Goal: Use online tool/utility: Utilize a website feature to perform a specific function

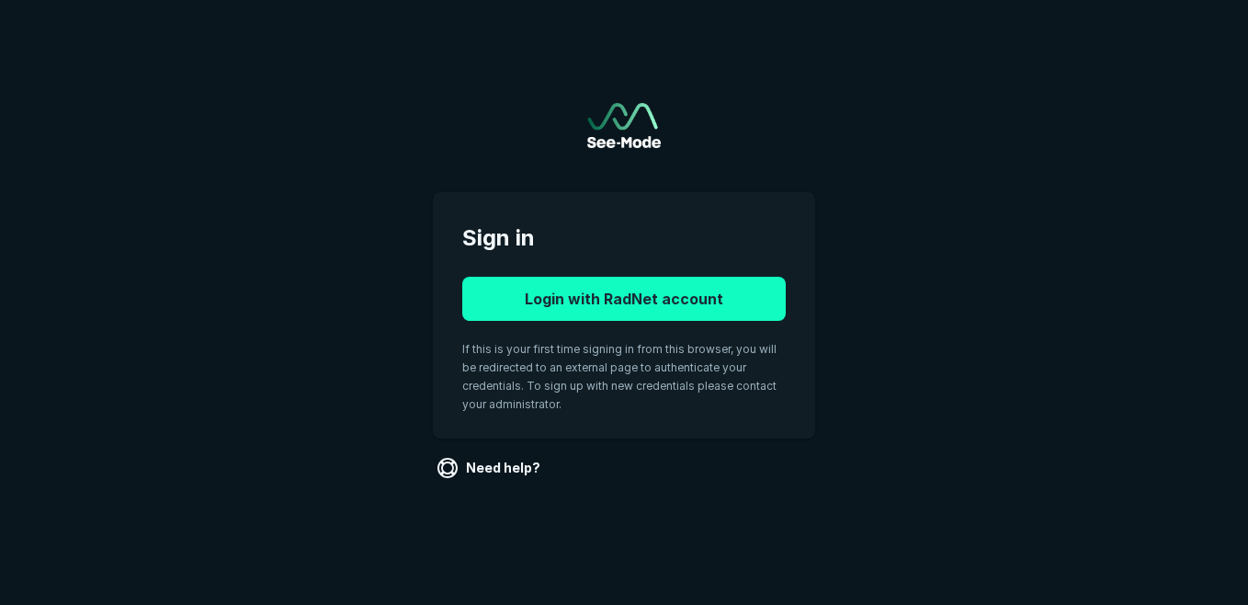
click at [677, 293] on button "Login with RadNet account" at bounding box center [623, 299] width 323 height 44
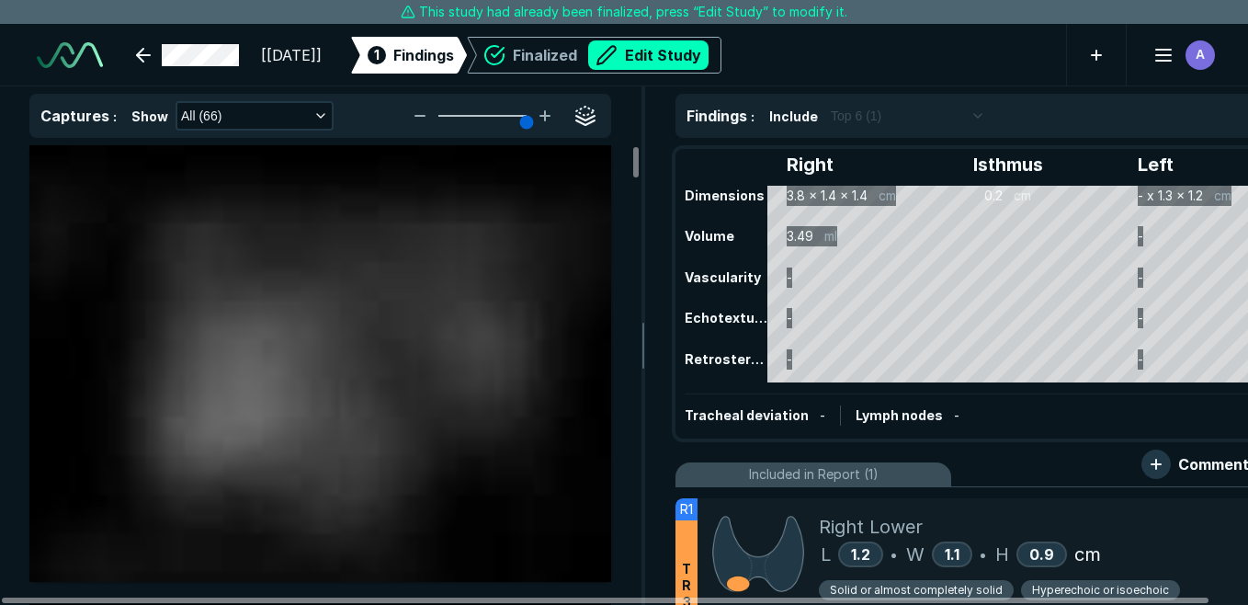
scroll to position [3609, 4962]
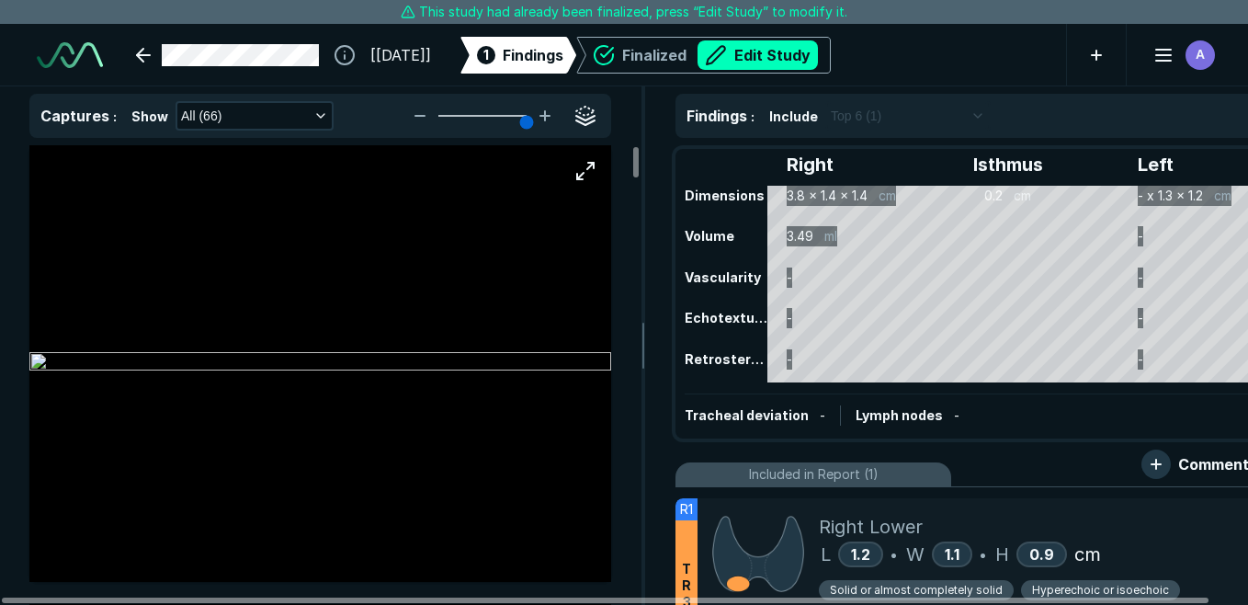
click at [511, 374] on img at bounding box center [320, 363] width 582 height 22
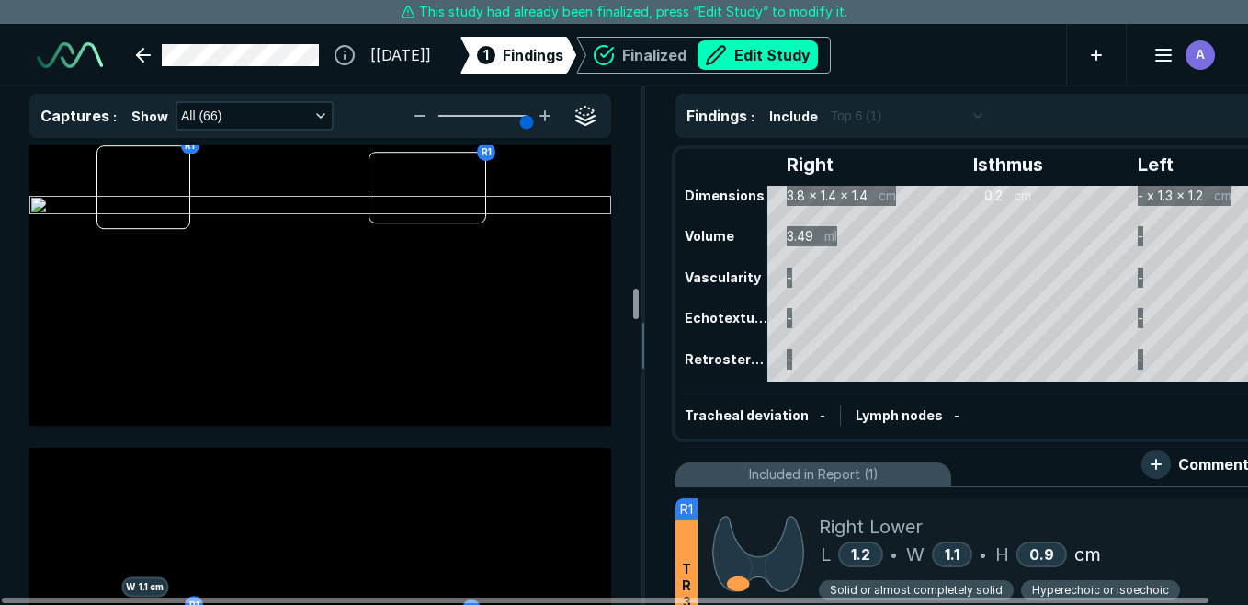
scroll to position [9908, 0]
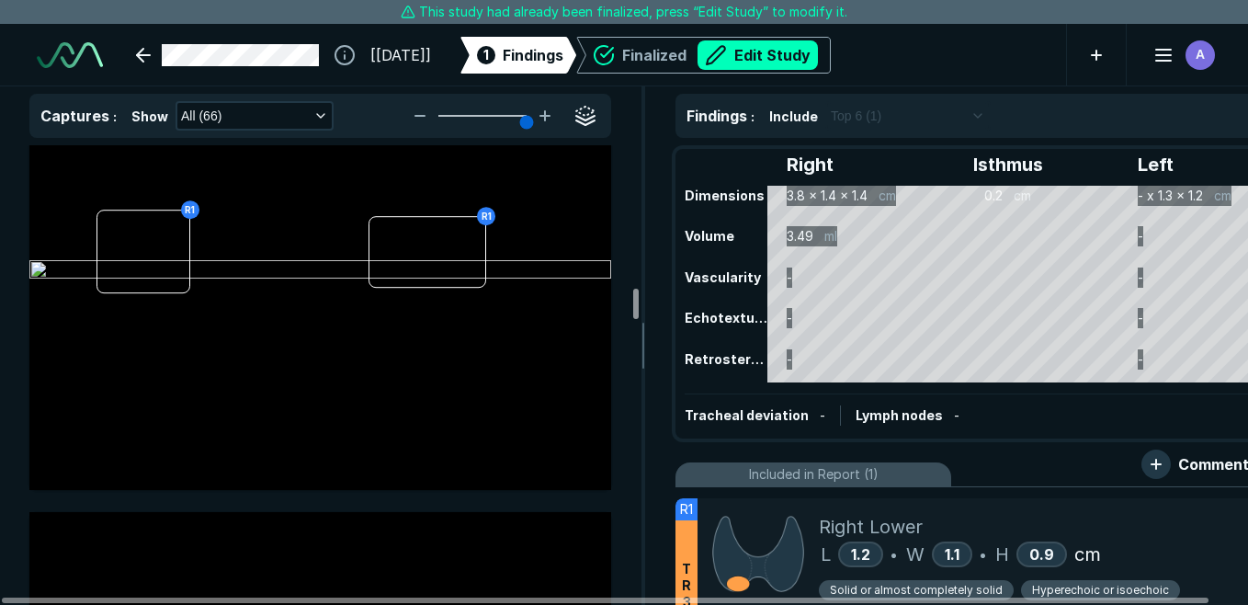
drag, startPoint x: 635, startPoint y: 212, endPoint x: 637, endPoint y: 304, distance: 91.9
click at [637, 304] on div at bounding box center [636, 304] width 6 height 30
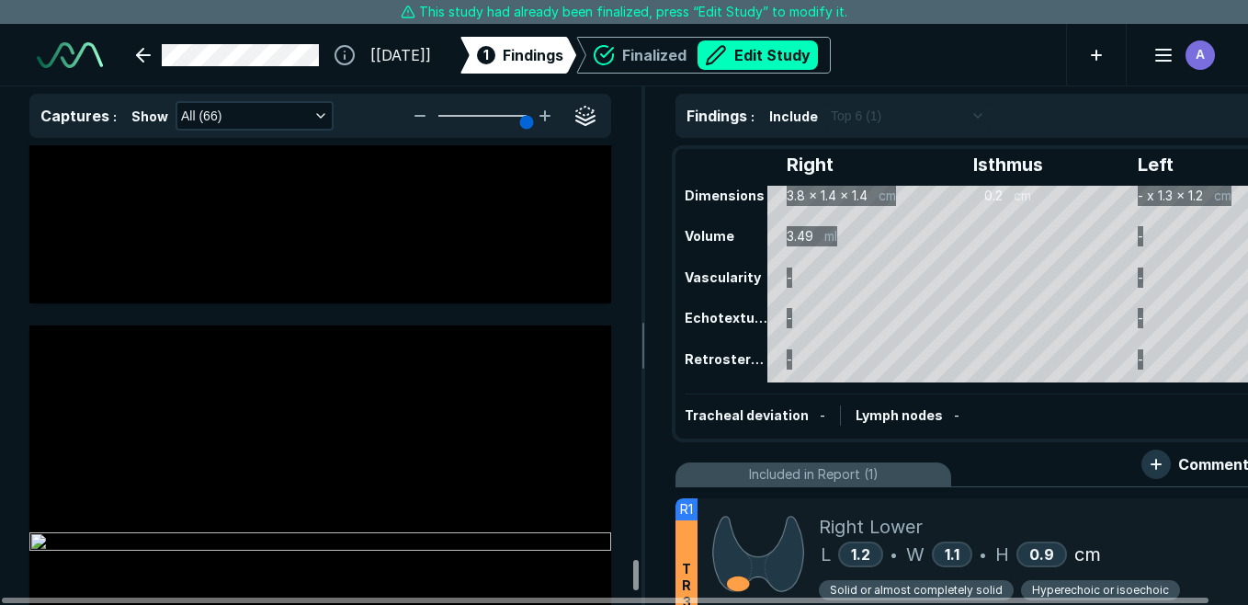
scroll to position [28826, 0]
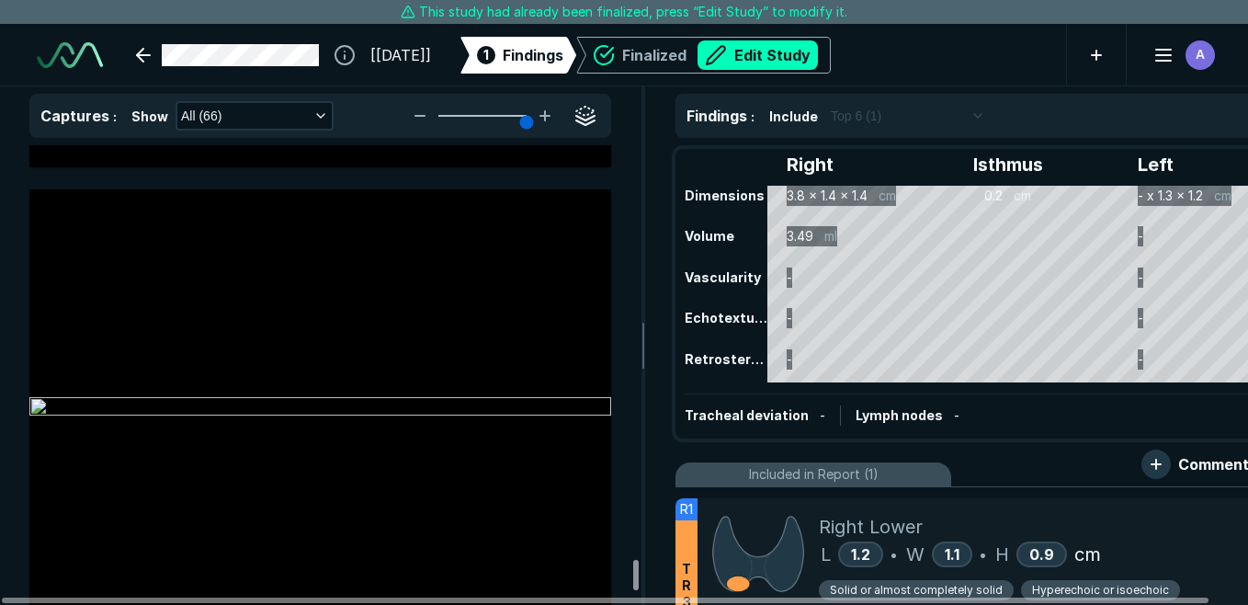
drag, startPoint x: 633, startPoint y: 297, endPoint x: 635, endPoint y: 572, distance: 275.6
click at [635, 572] on div at bounding box center [636, 575] width 6 height 30
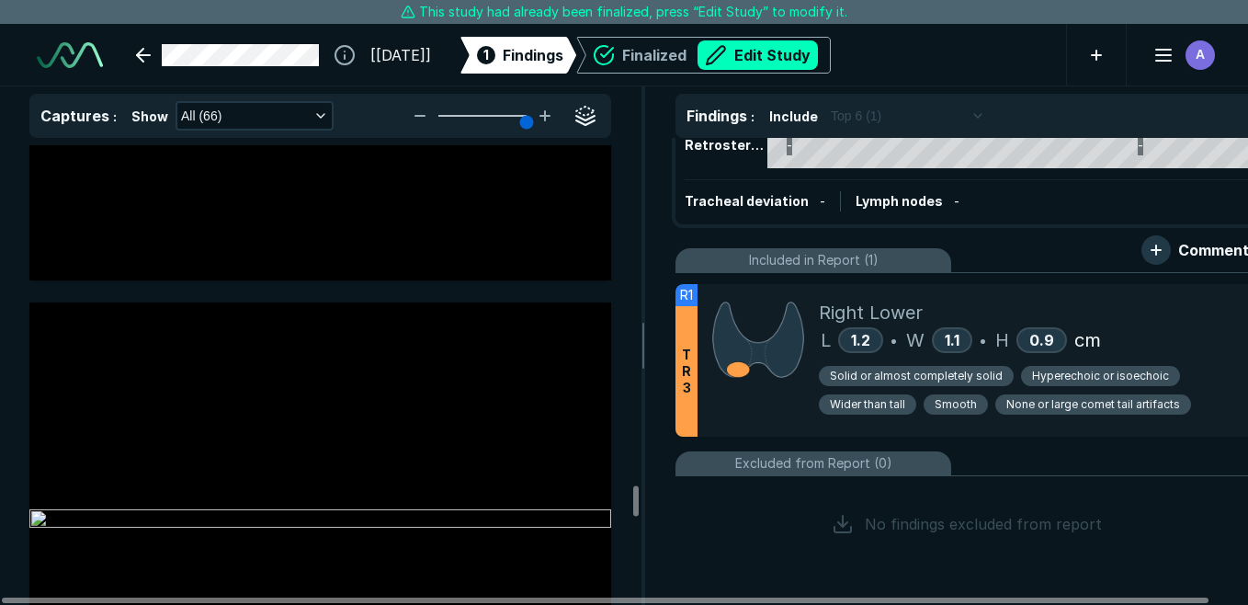
scroll to position [23598, 0]
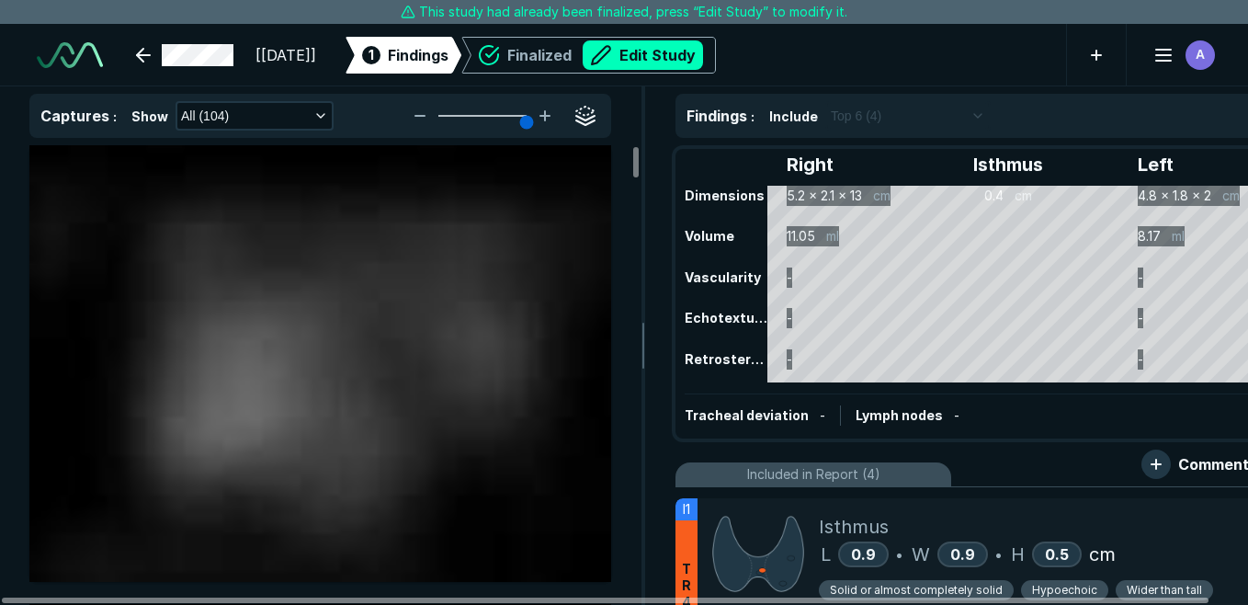
scroll to position [4654, 7976]
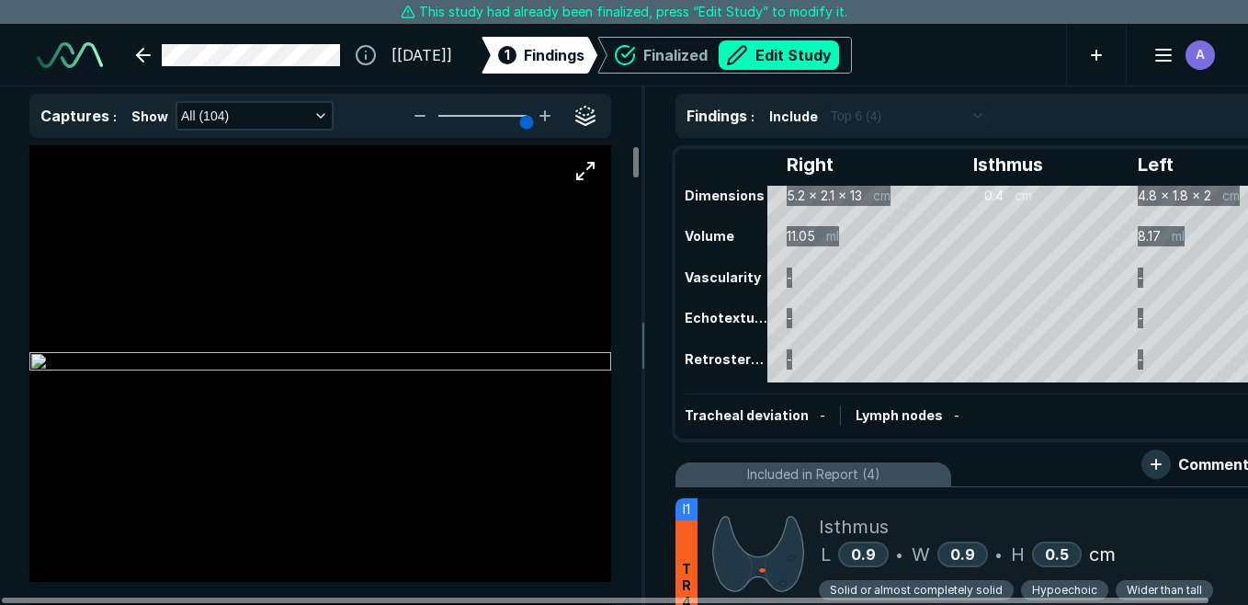
click at [505, 374] on img at bounding box center [320, 363] width 582 height 22
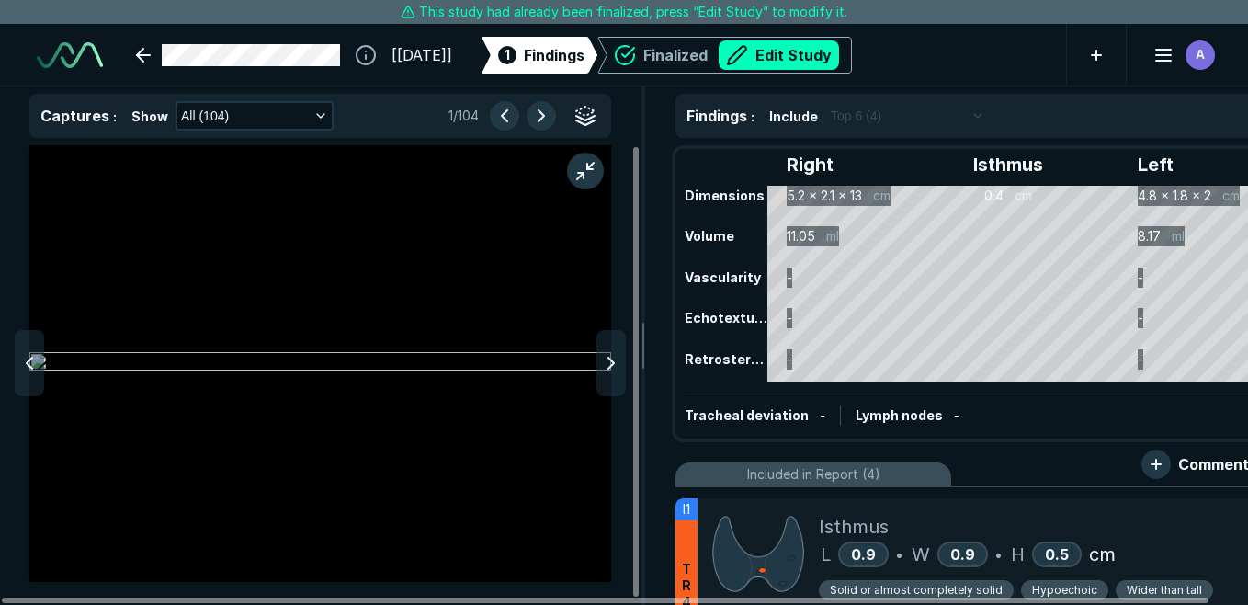
click at [505, 374] on img at bounding box center [320, 363] width 582 height 22
click at [618, 360] on icon at bounding box center [611, 356] width 22 height 22
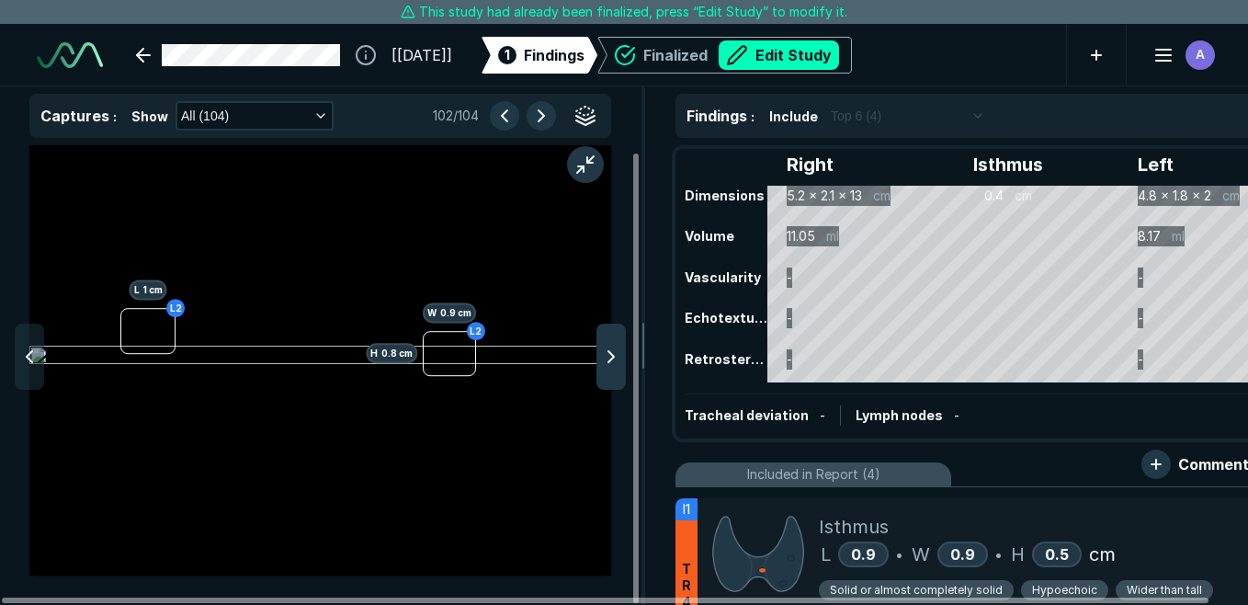
click at [612, 355] on polyline at bounding box center [611, 356] width 6 height 11
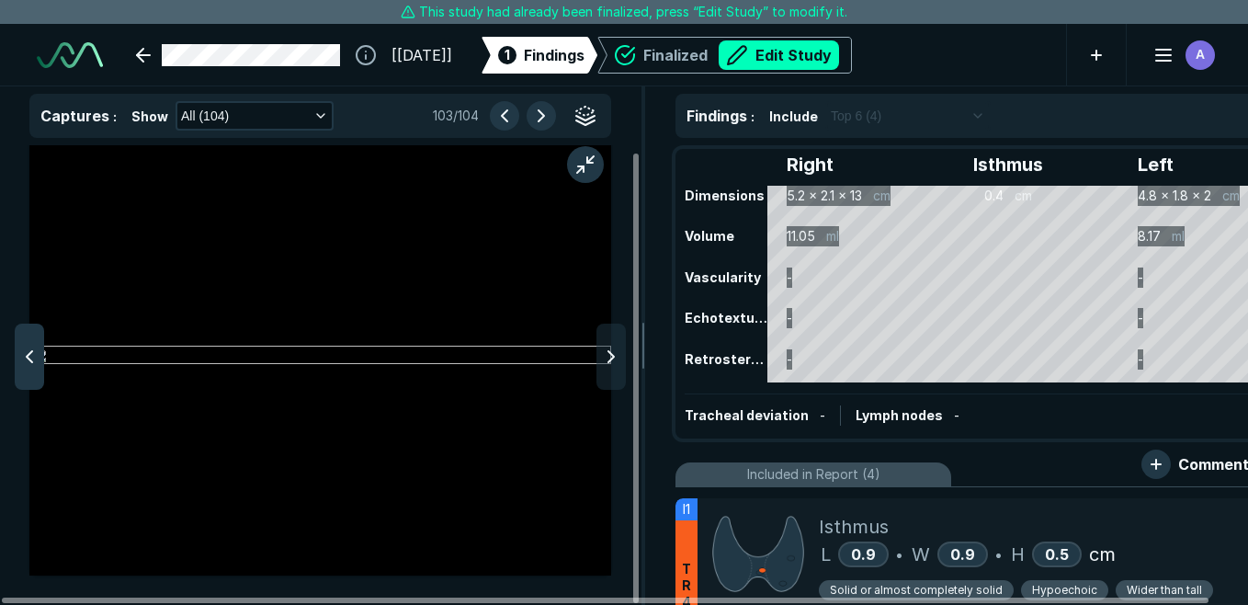
click at [27, 348] on icon at bounding box center [29, 356] width 22 height 22
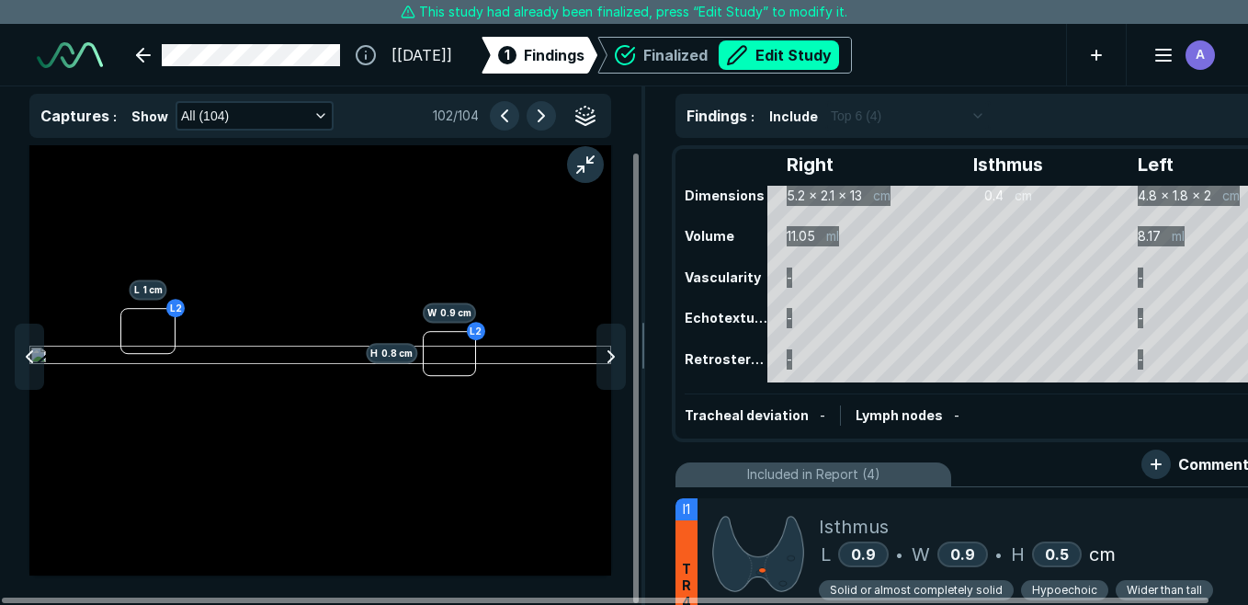
click at [27, 348] on icon at bounding box center [29, 356] width 22 height 22
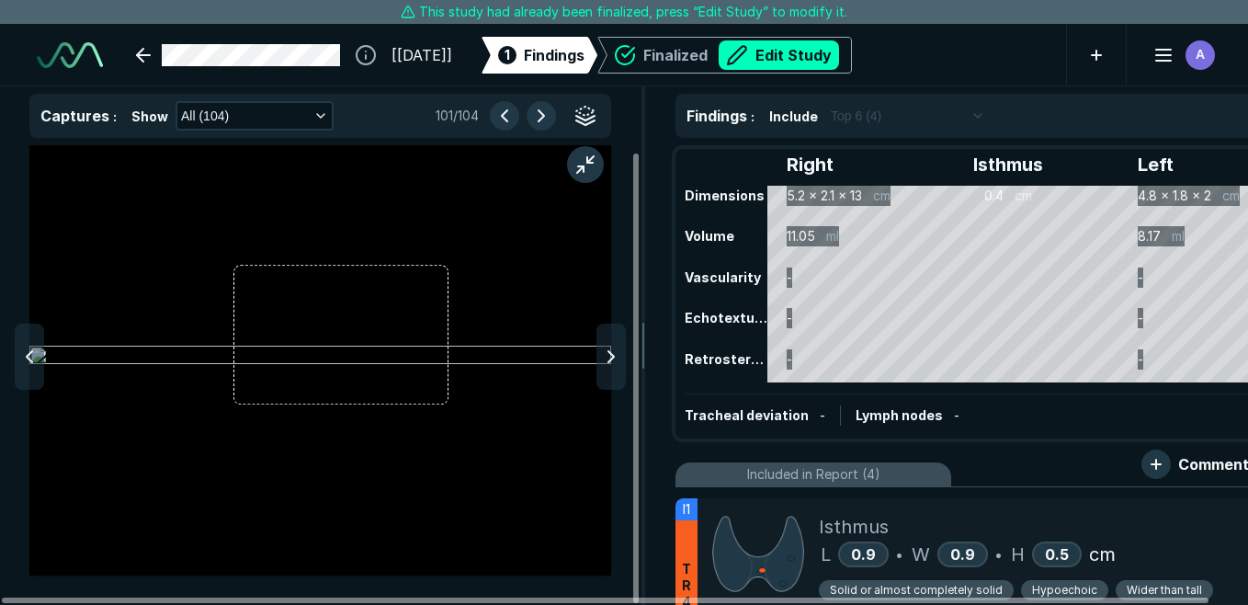
click at [27, 348] on icon at bounding box center [29, 356] width 22 height 22
click at [600, 361] on icon at bounding box center [611, 356] width 22 height 22
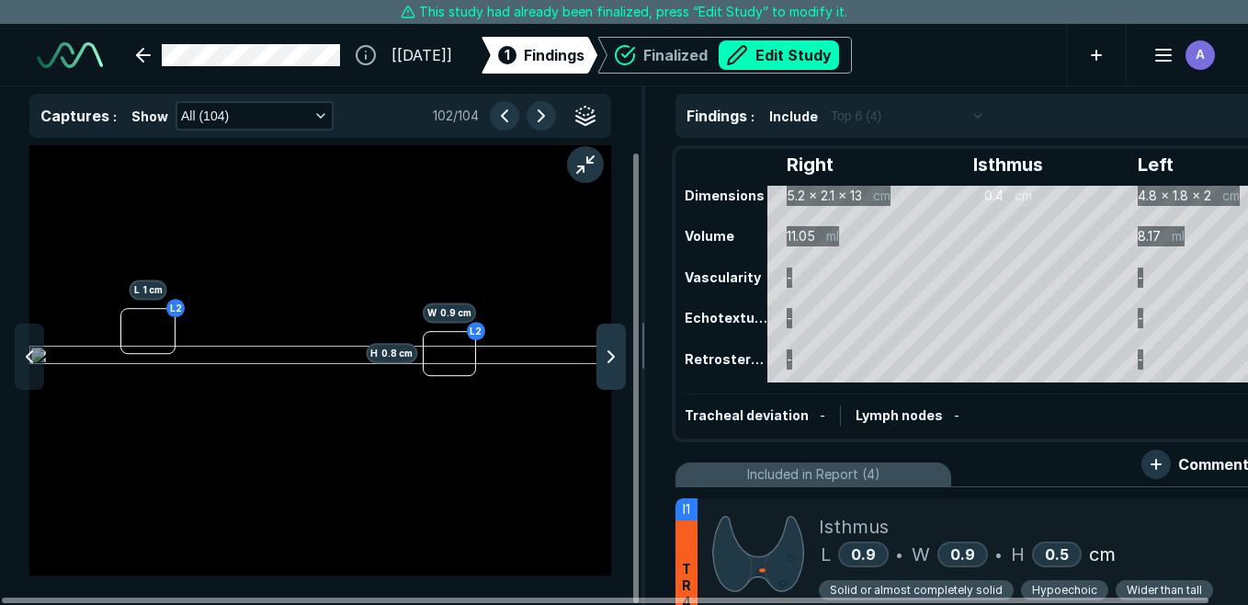
click at [600, 361] on icon at bounding box center [611, 356] width 22 height 22
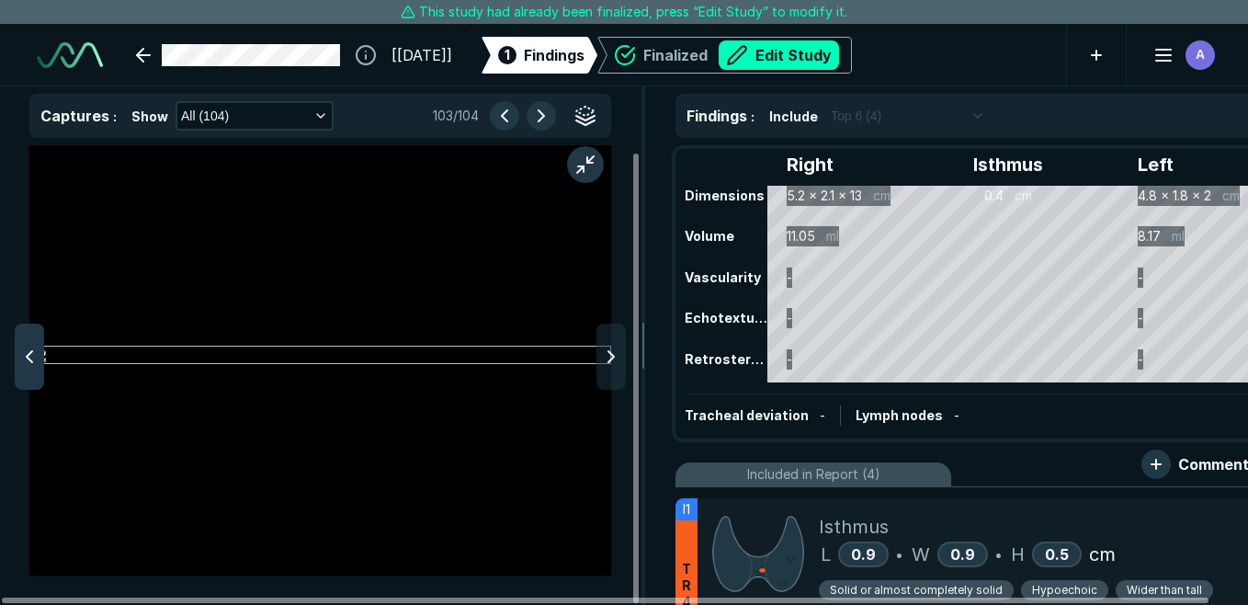
click at [30, 352] on polyline at bounding box center [30, 356] width 6 height 11
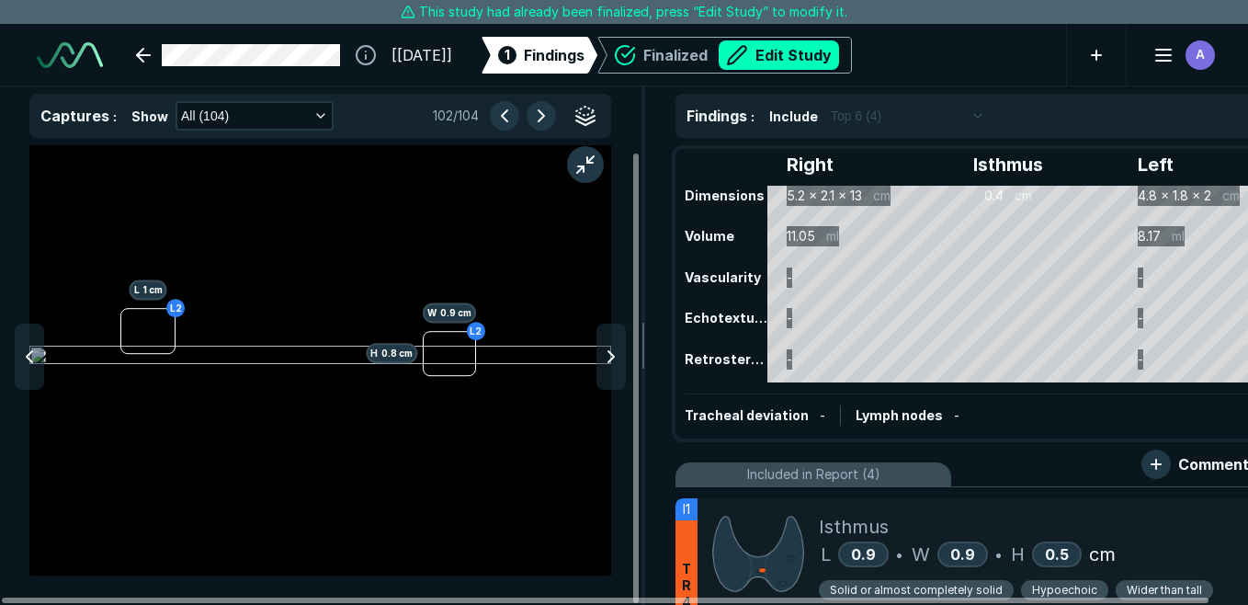
click at [30, 352] on polyline at bounding box center [30, 356] width 6 height 11
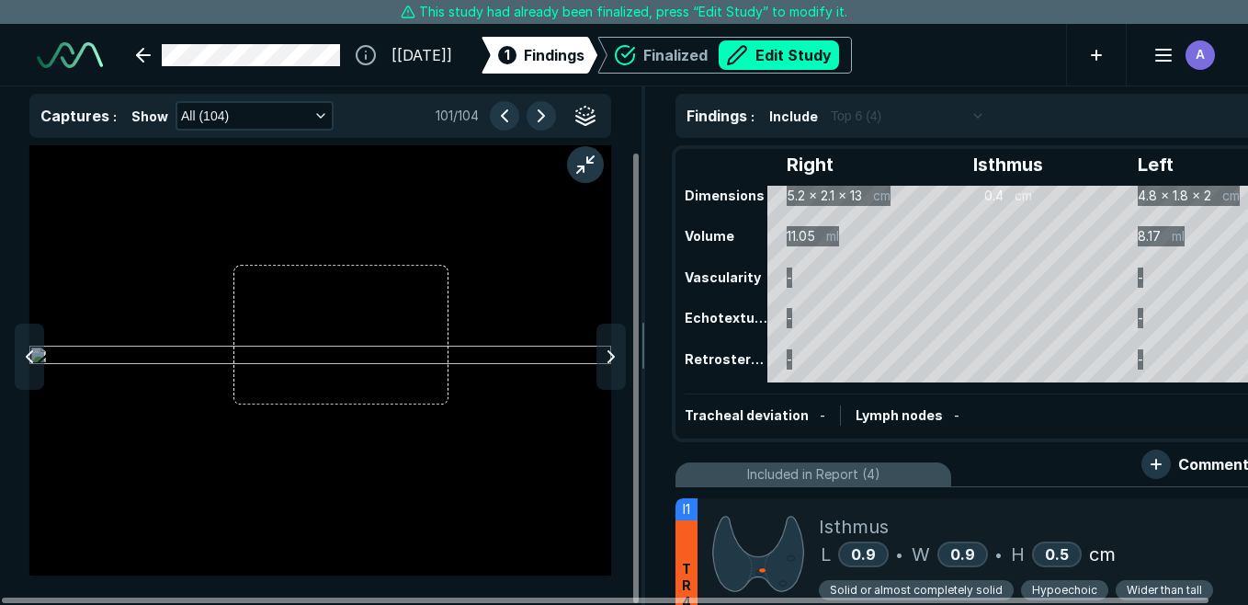
click at [30, 352] on polyline at bounding box center [30, 356] width 6 height 11
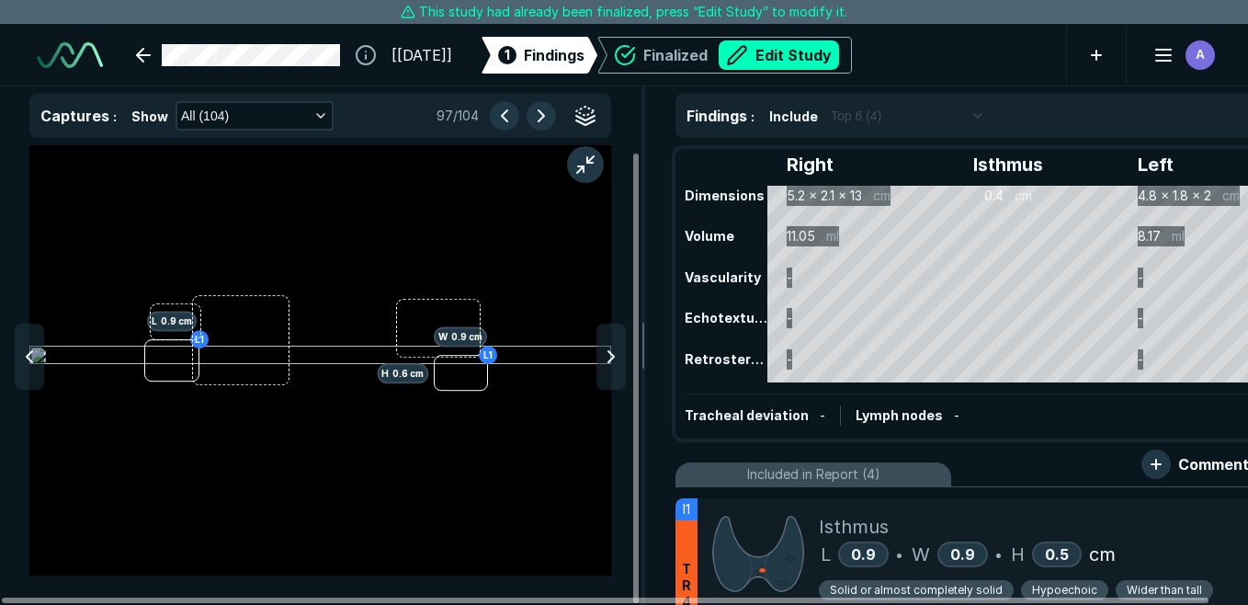
click at [30, 352] on polyline at bounding box center [30, 356] width 6 height 11
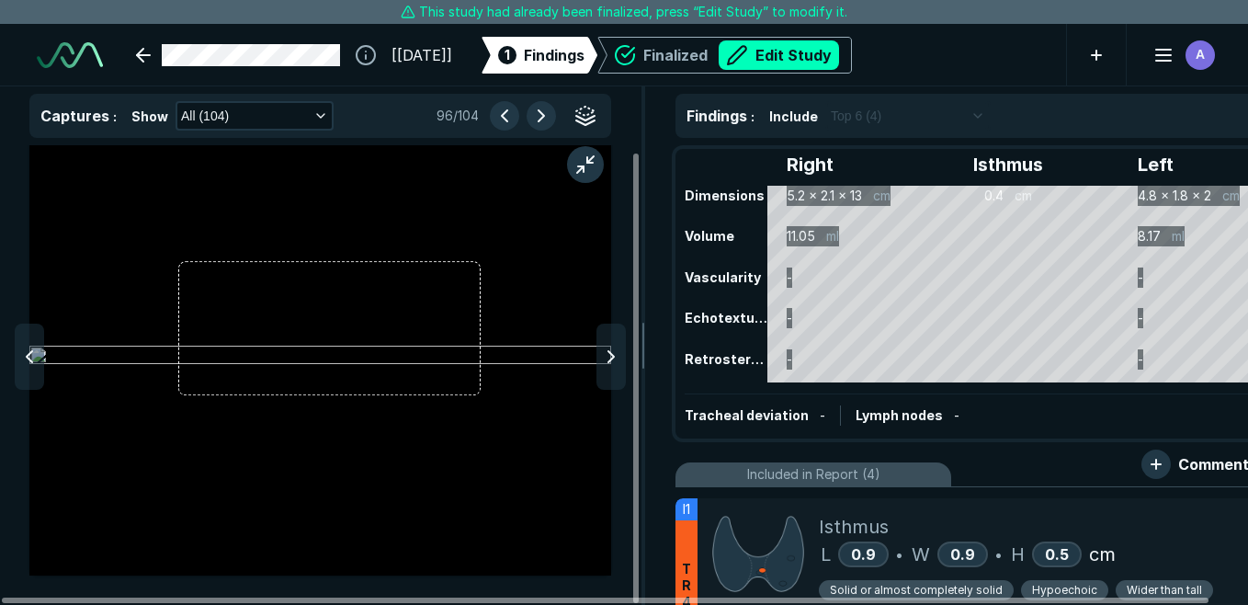
click at [30, 352] on polyline at bounding box center [30, 356] width 6 height 11
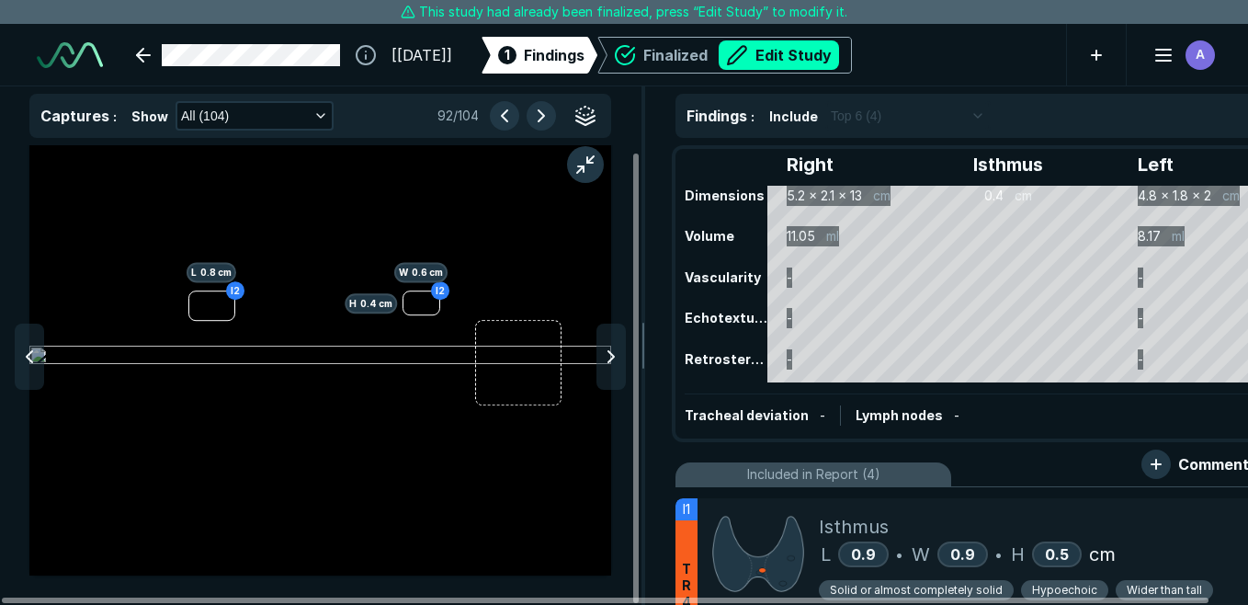
click at [30, 352] on polyline at bounding box center [30, 356] width 6 height 11
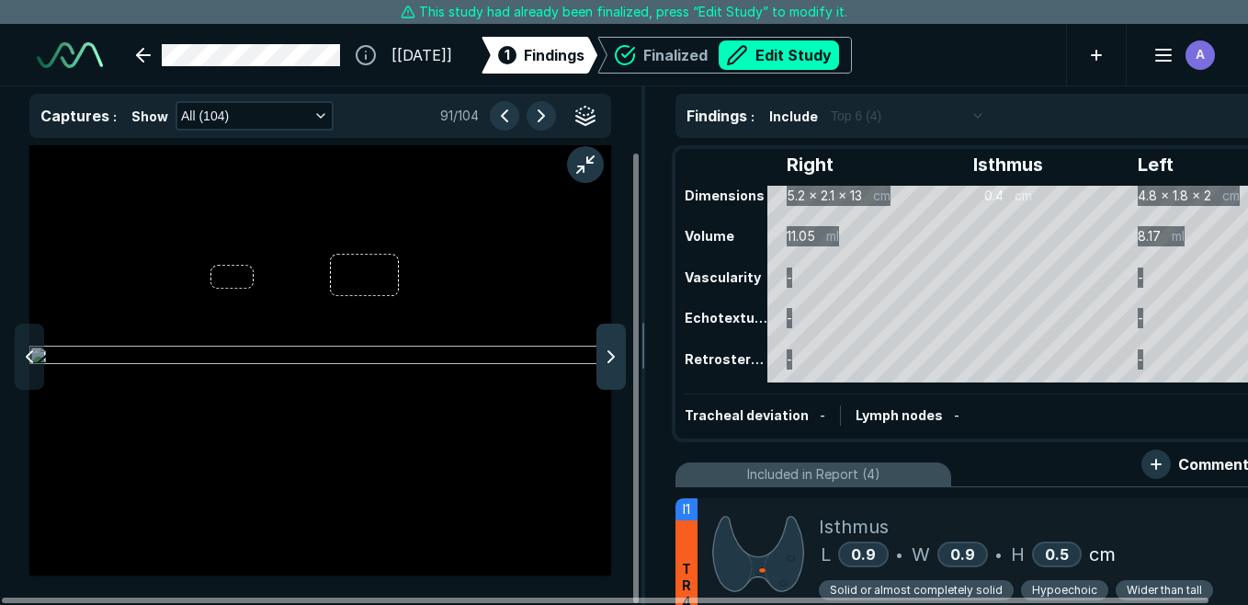
click at [612, 359] on polyline at bounding box center [611, 356] width 6 height 11
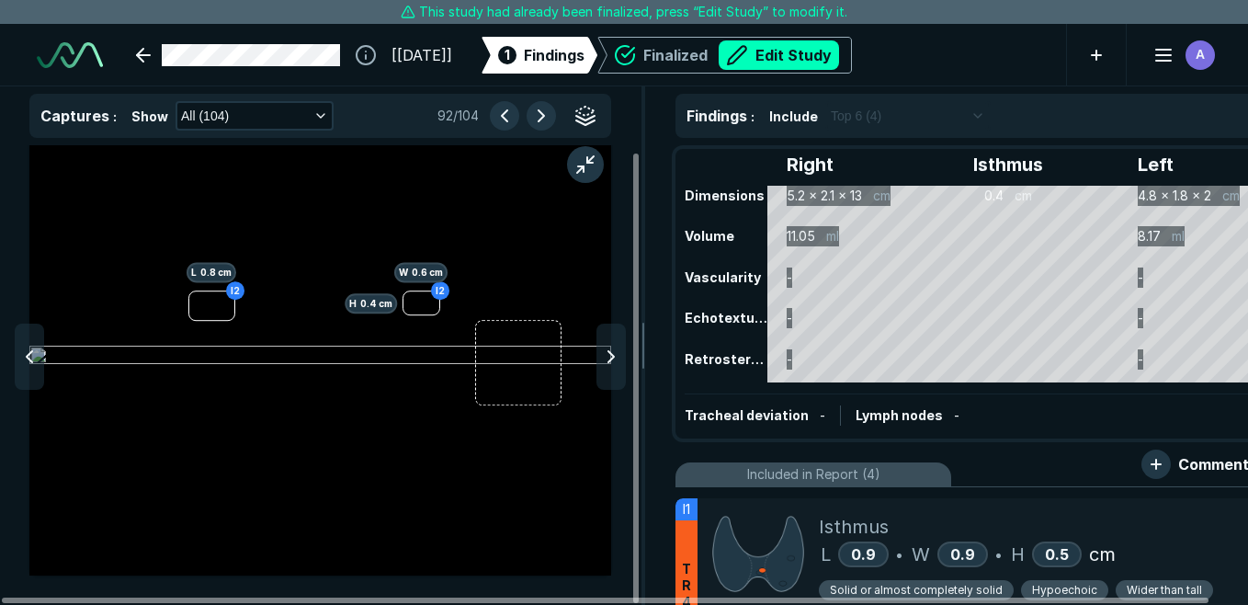
click at [612, 359] on polyline at bounding box center [611, 356] width 6 height 11
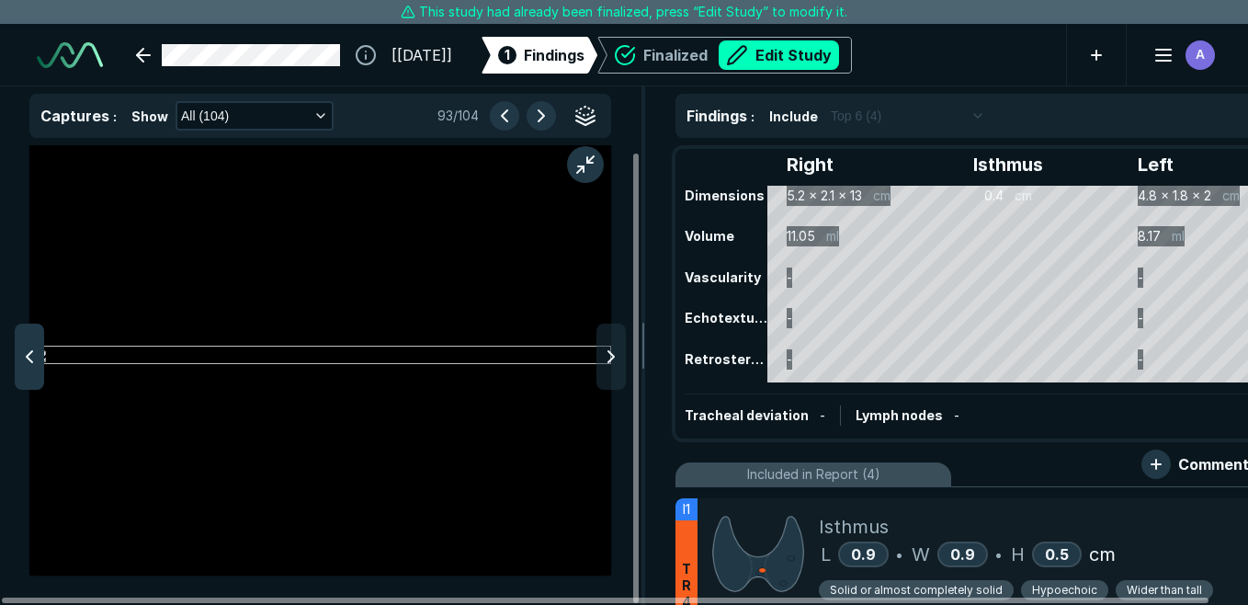
click at [27, 357] on polyline at bounding box center [30, 356] width 6 height 11
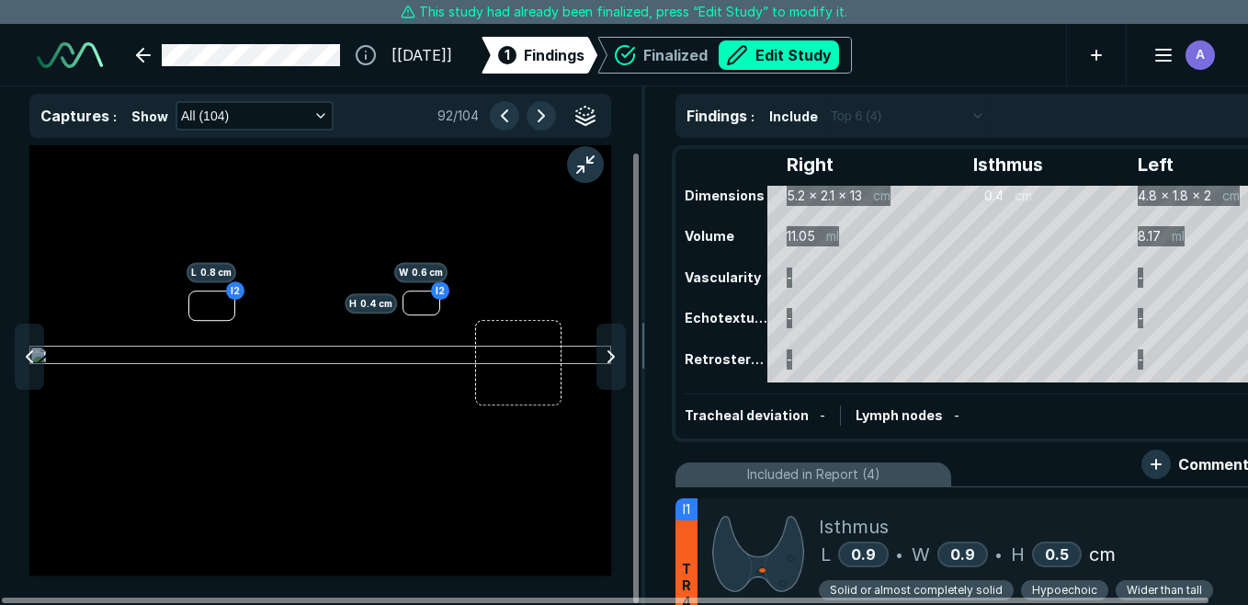
click at [27, 357] on polyline at bounding box center [30, 356] width 6 height 11
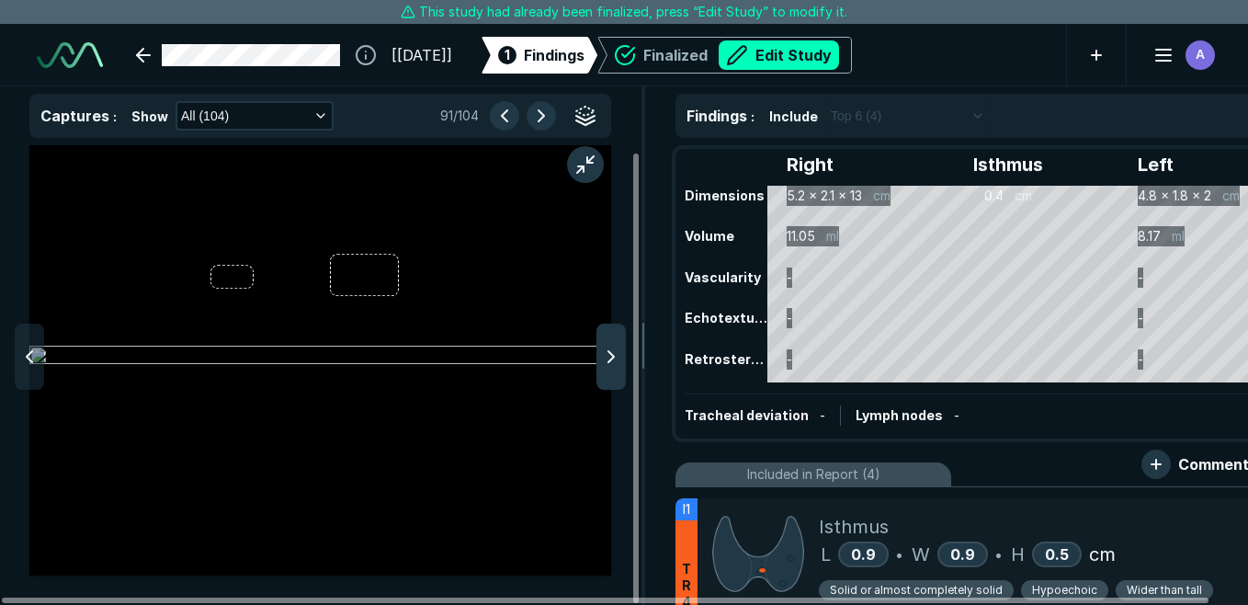
click at [601, 347] on icon at bounding box center [611, 356] width 22 height 22
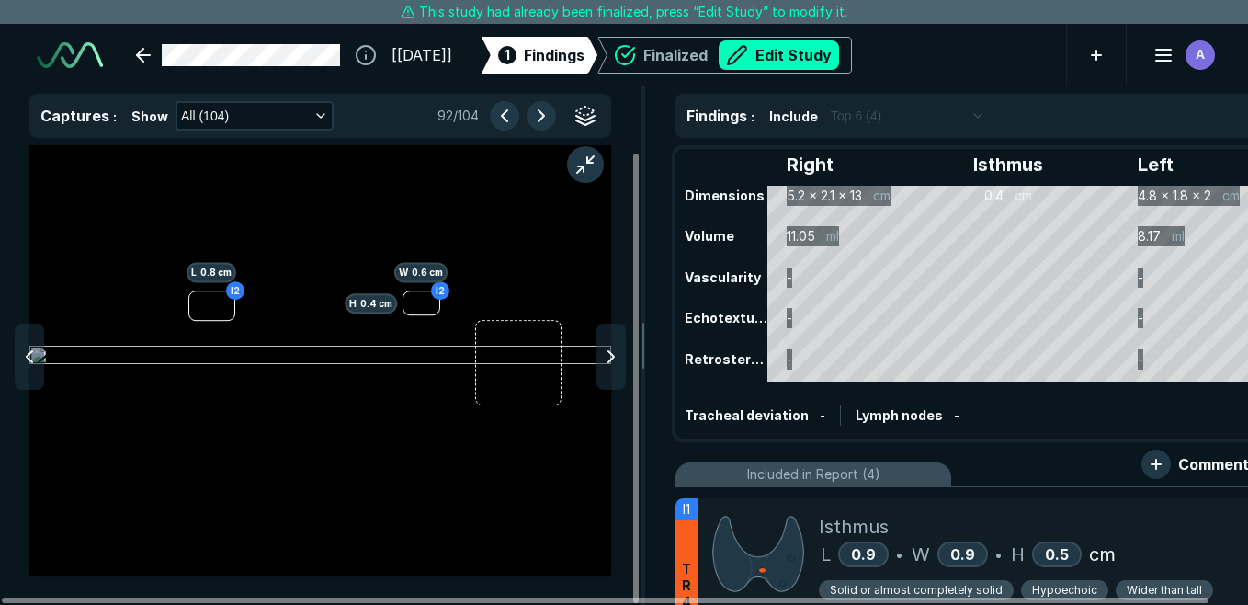
click at [601, 347] on icon at bounding box center [611, 356] width 22 height 22
